Goal: Task Accomplishment & Management: Complete application form

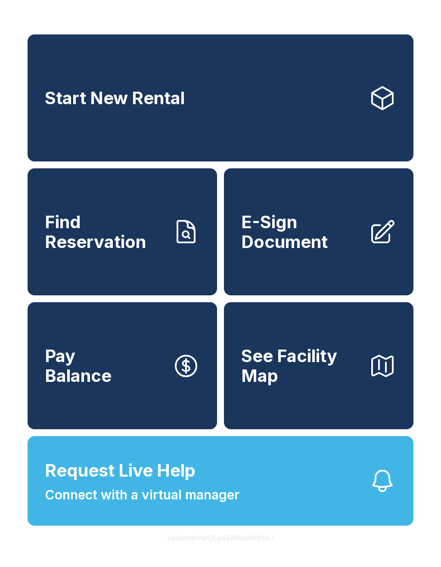
click at [222, 481] on span "Request Live Help Connect with a virtual manager" at bounding box center [142, 481] width 195 height 47
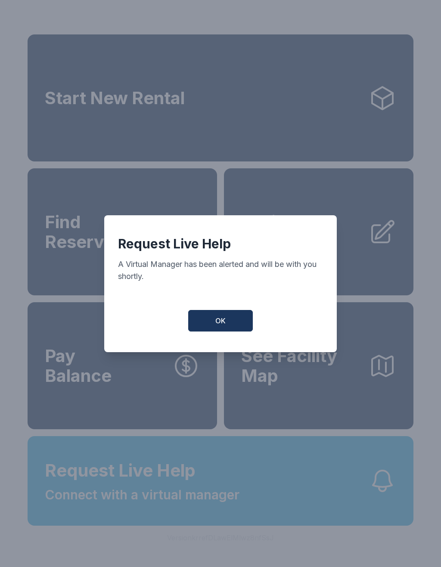
click at [220, 331] on button "OK" at bounding box center [220, 321] width 65 height 22
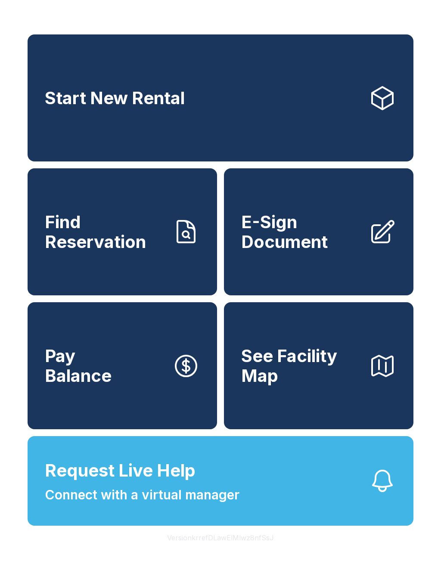
click at [271, 264] on link "E-Sign Document" at bounding box center [318, 231] width 189 height 127
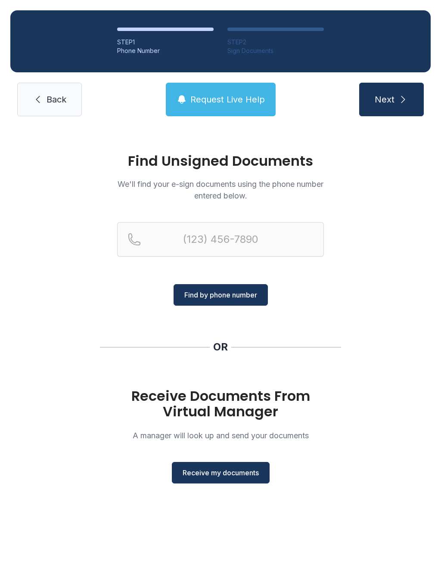
click at [234, 466] on button "Receive my documents" at bounding box center [221, 473] width 98 height 22
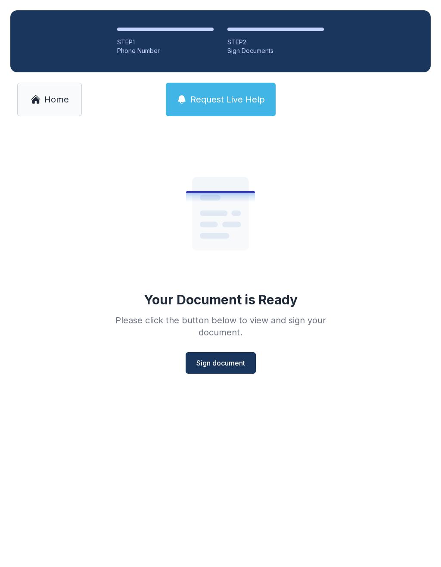
click at [235, 368] on span "Sign document" at bounding box center [220, 363] width 49 height 10
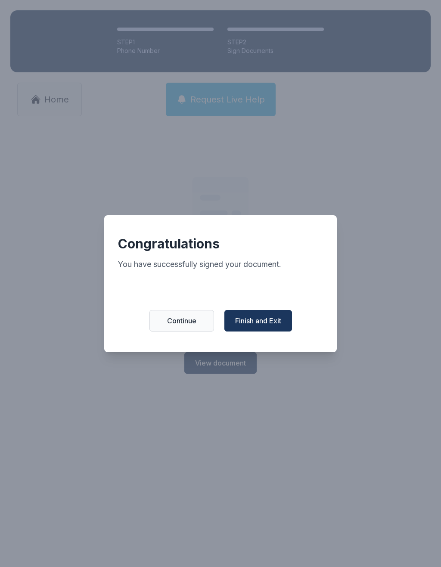
click at [197, 322] on button "Continue" at bounding box center [181, 321] width 65 height 22
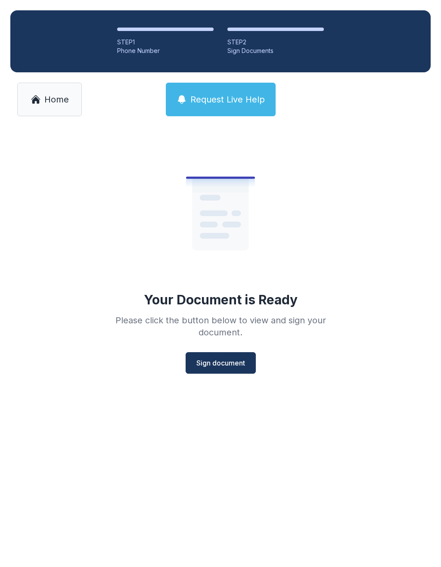
click at [232, 365] on span "Sign document" at bounding box center [220, 363] width 49 height 10
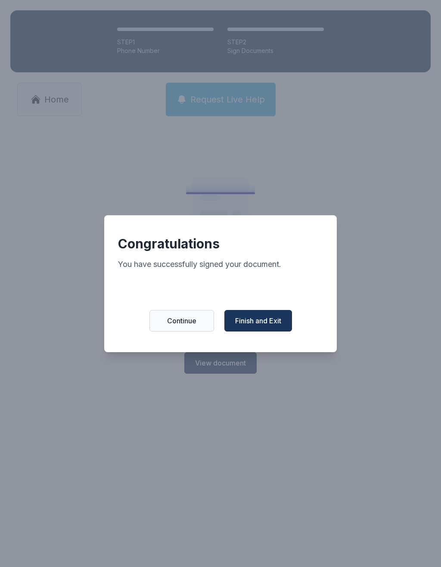
click at [183, 317] on button "Continue" at bounding box center [181, 321] width 65 height 22
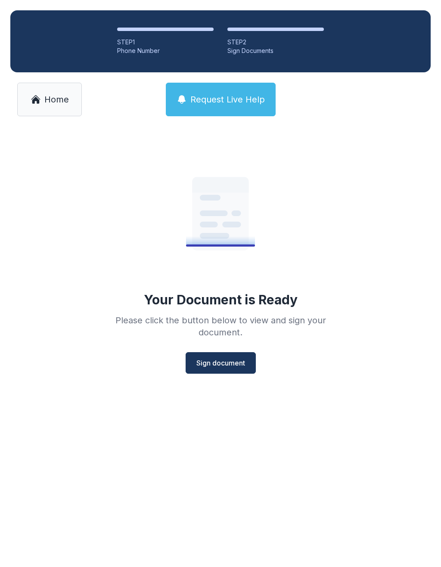
click at [235, 361] on span "Sign document" at bounding box center [220, 363] width 49 height 10
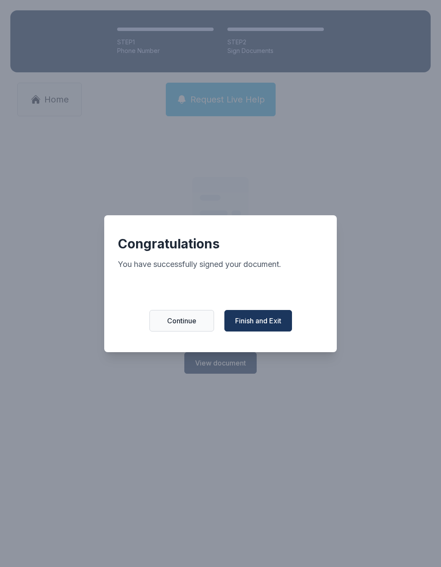
click at [275, 322] on span "Finish and Exit" at bounding box center [258, 321] width 46 height 10
